Goal: Use online tool/utility: Utilize a website feature to perform a specific function

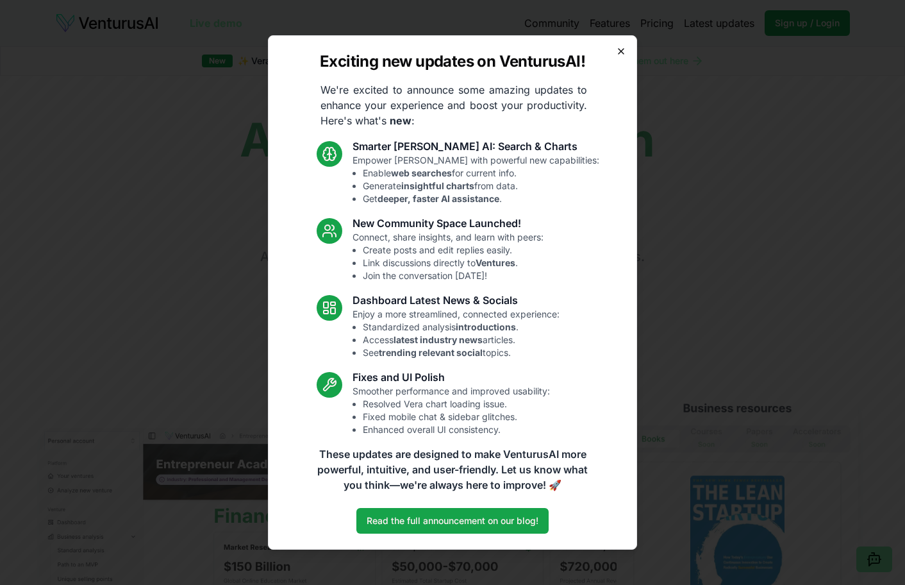
click at [625, 50] on div "Exciting new updates on VenturusAI! We're excited to announce some amazing upda…" at bounding box center [452, 292] width 369 height 514
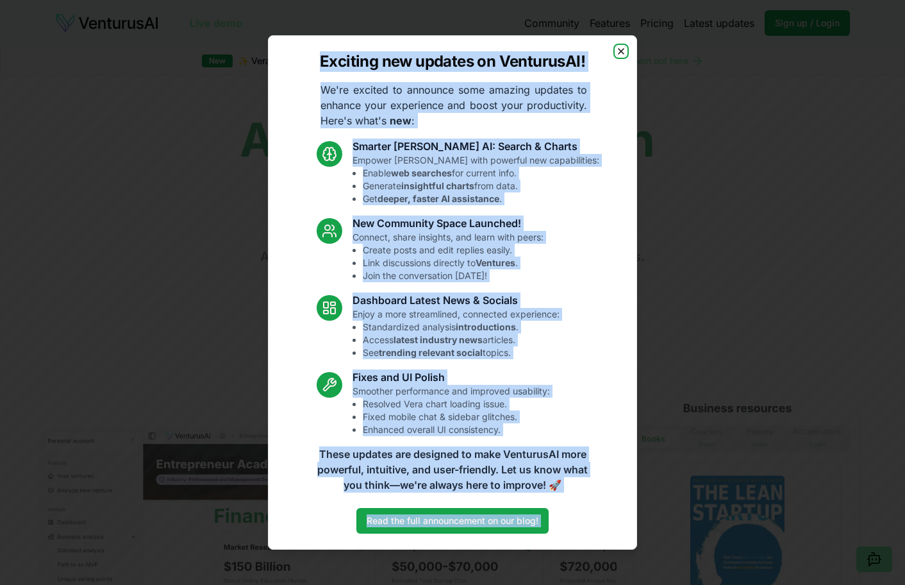
click at [623, 51] on icon "button" at bounding box center [621, 51] width 10 height 10
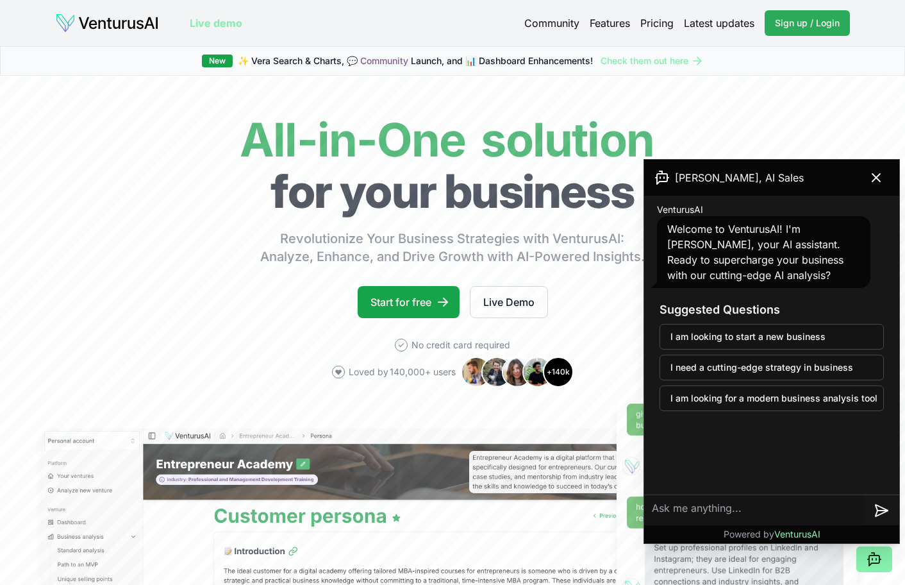
click at [827, 19] on span "Sign up / Login" at bounding box center [807, 23] width 65 height 13
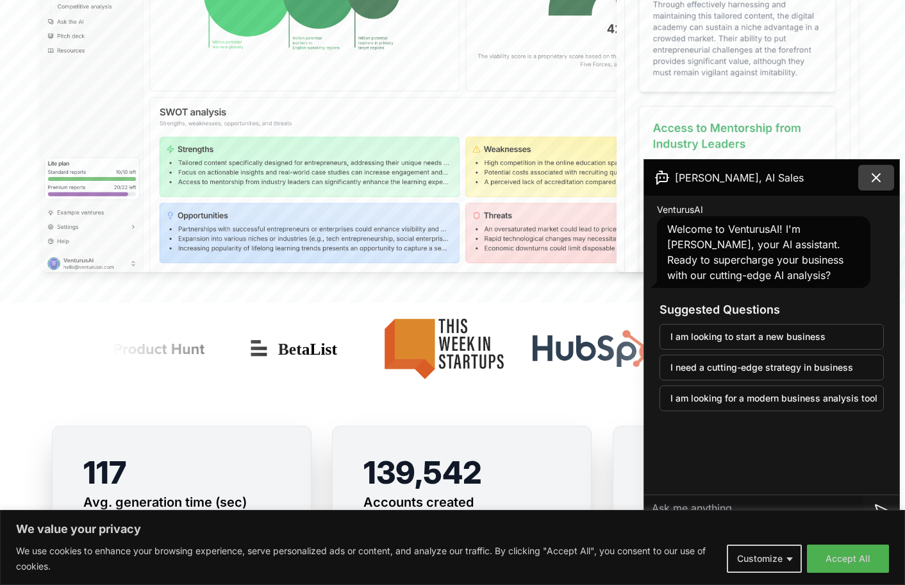
click at [872, 180] on icon at bounding box center [876, 177] width 15 height 15
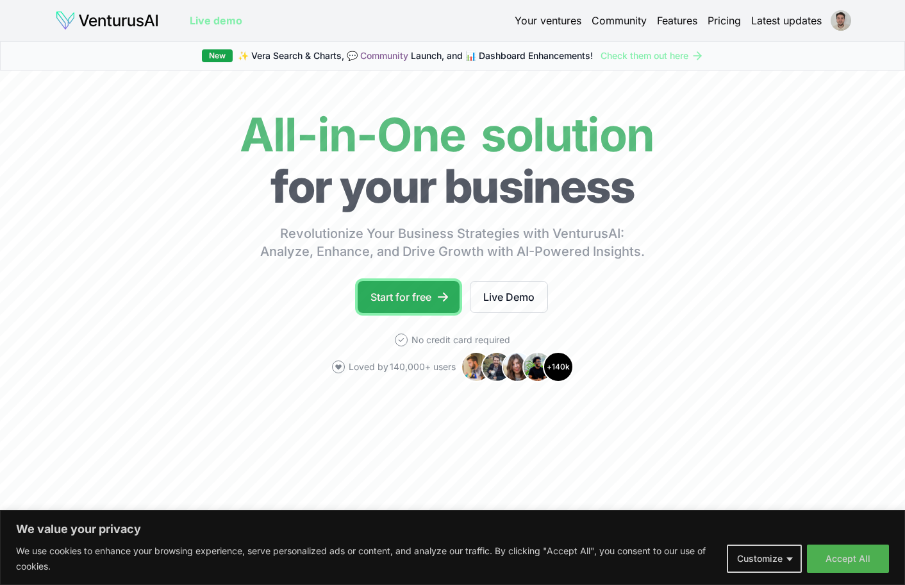
click at [431, 301] on link "Start for free" at bounding box center [409, 297] width 102 height 32
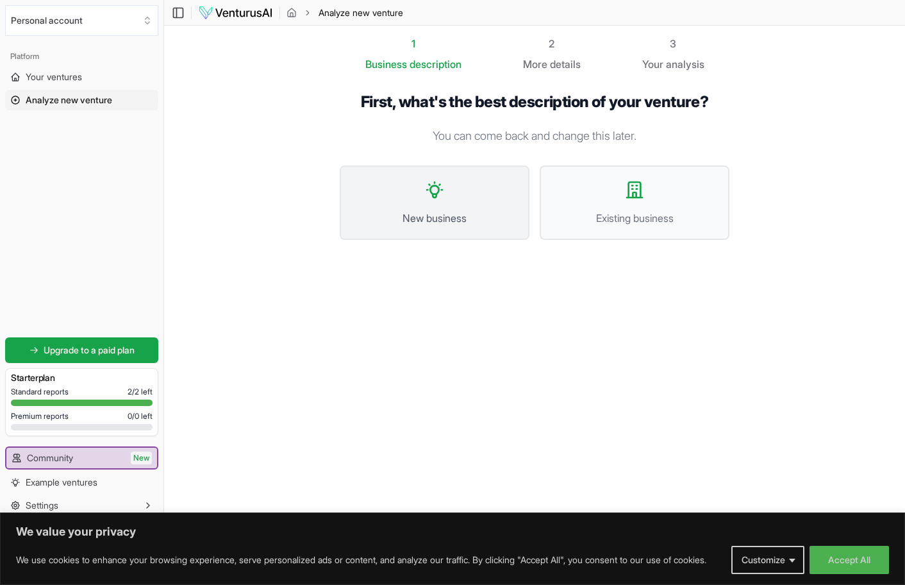
click at [466, 224] on span "New business" at bounding box center [435, 217] width 162 height 15
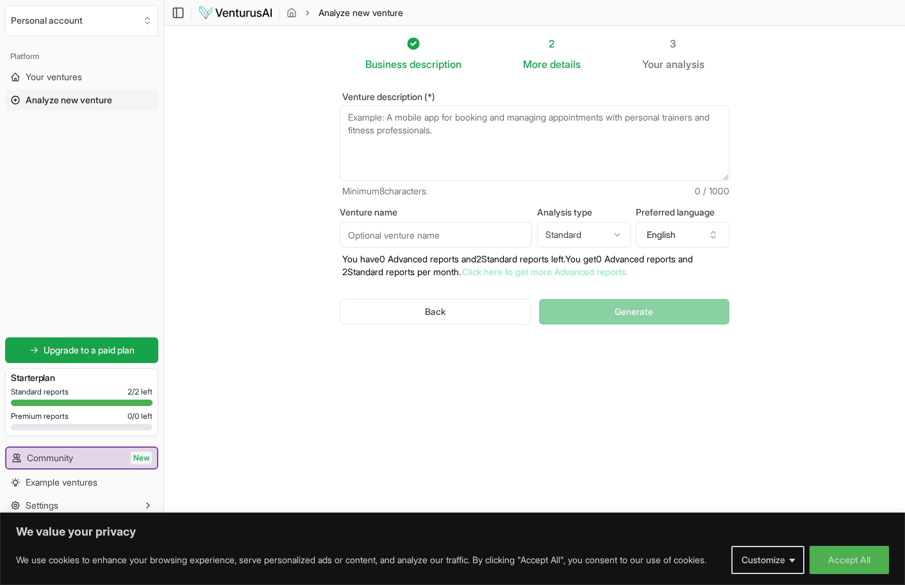
click at [652, 319] on div "Back Generate" at bounding box center [535, 311] width 390 height 67
click at [445, 119] on textarea "Venture description (*)" at bounding box center [535, 143] width 390 height 76
type textarea "C"
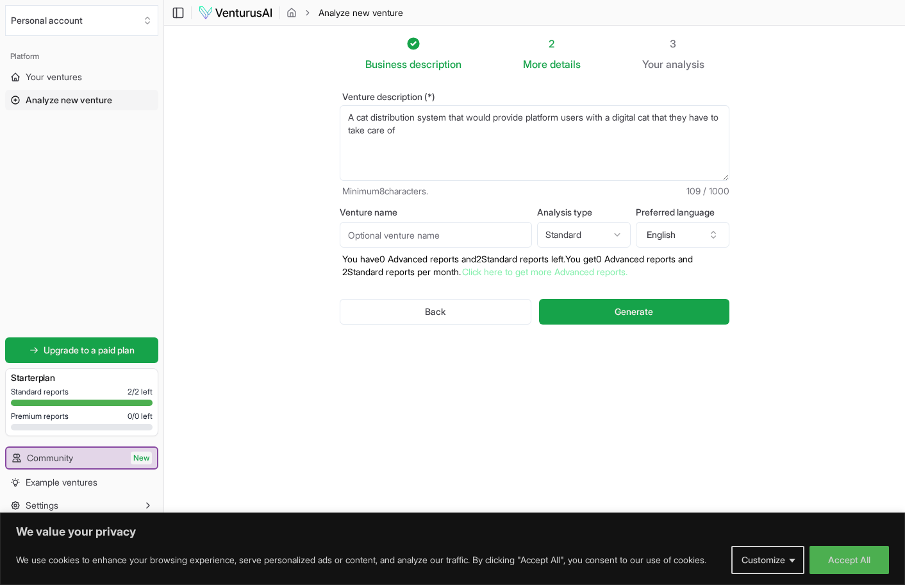
type textarea "A cat distribution system that would provide platform users with a digital cat …"
click at [396, 248] on div "Venture name Analysis type Standard Advanced Standard Preferred language Englis…" at bounding box center [535, 243] width 390 height 71
click at [384, 241] on input "Venture name" at bounding box center [436, 235] width 192 height 26
type input "c"
type input "Cattastrofy"
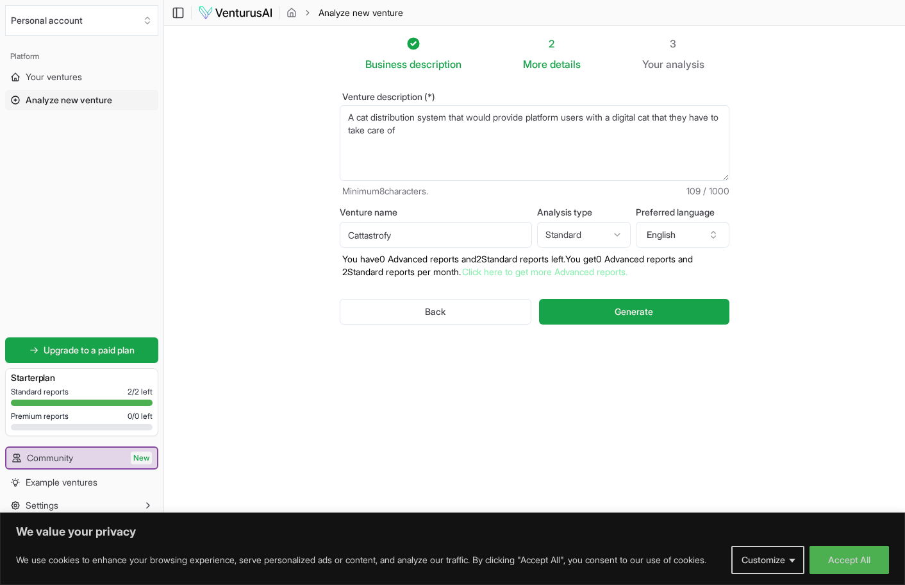
click at [578, 248] on div "Venture name Cattastrofy Analysis type Standard Advanced Standard Preferred lan…" at bounding box center [535, 243] width 390 height 71
click at [660, 323] on button "Generate" at bounding box center [634, 312] width 190 height 26
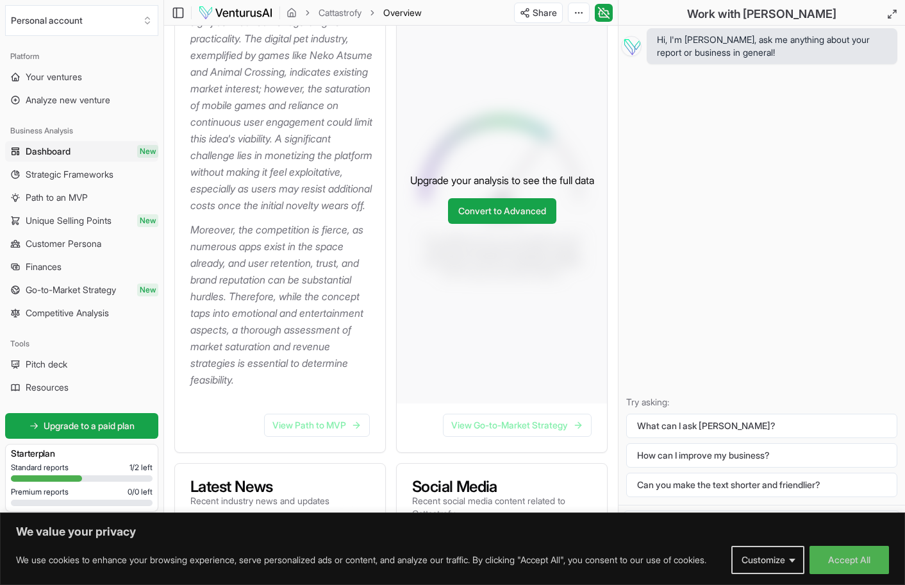
scroll to position [301, 0]
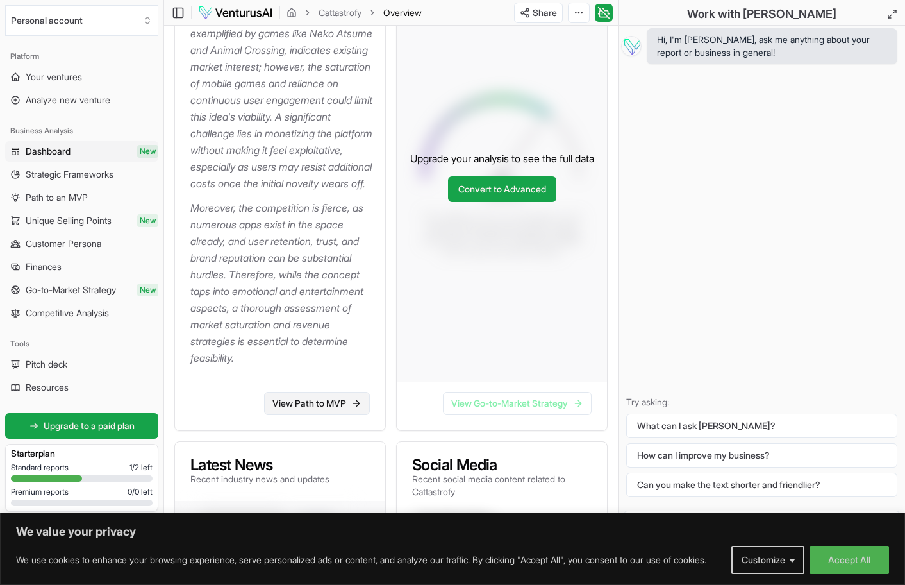
click at [323, 415] on link "View Path to MVP" at bounding box center [317, 403] width 106 height 23
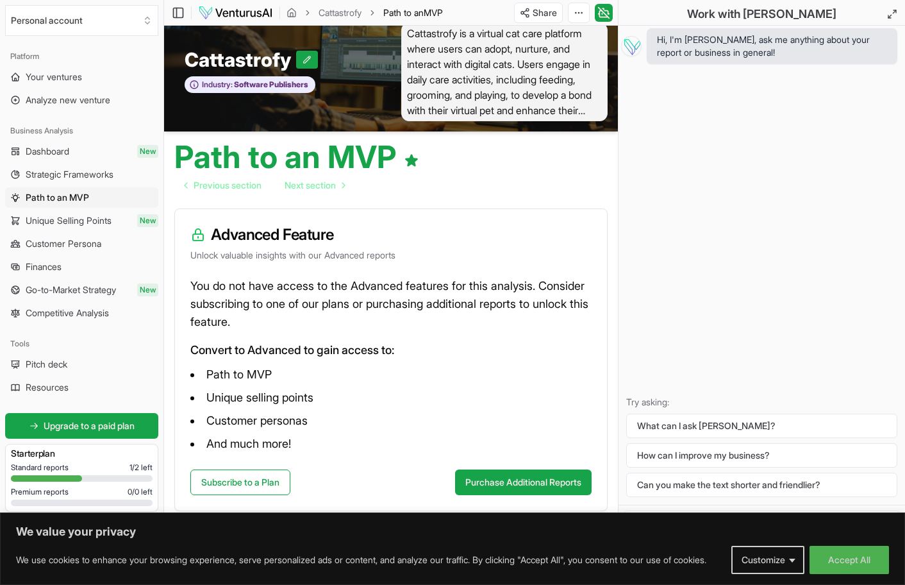
scroll to position [301, 0]
